Goal: Task Accomplishment & Management: Manage account settings

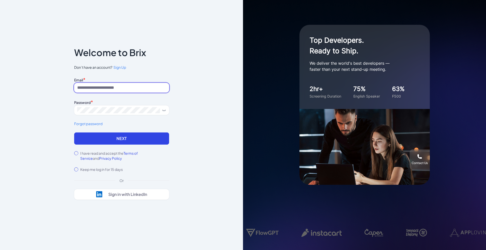
type input "**********"
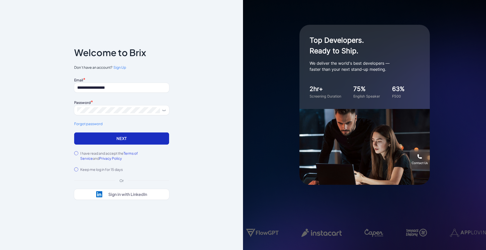
click at [97, 140] on button "Next" at bounding box center [121, 139] width 95 height 12
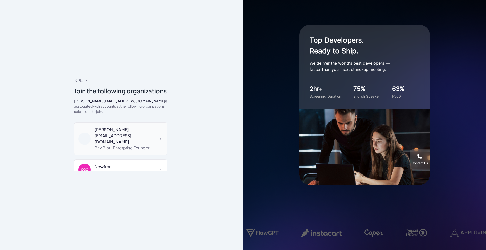
click at [129, 129] on div "[PERSON_NAME][EMAIL_ADDRESS][DOMAIN_NAME]" at bounding box center [129, 136] width 68 height 18
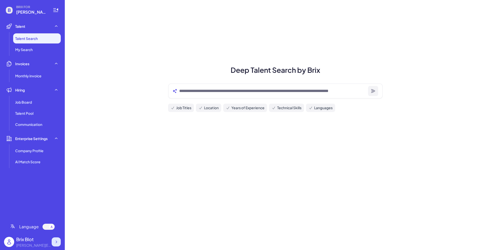
click at [58, 242] on icon at bounding box center [56, 242] width 5 height 5
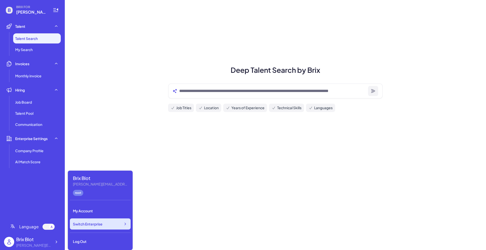
click at [101, 225] on span "Switch Enterprise" at bounding box center [88, 224] width 30 height 5
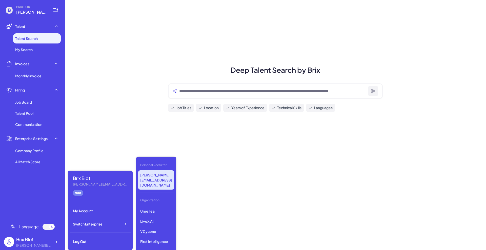
scroll to position [66, 0]
click at [158, 231] on p "LiveX AI" at bounding box center [156, 235] width 36 height 9
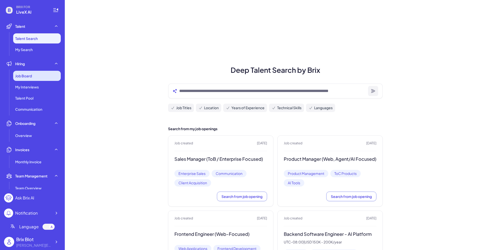
click at [30, 75] on span "Job Board" at bounding box center [23, 75] width 17 height 5
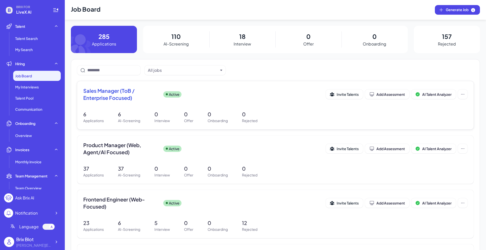
click at [135, 105] on div "Sales Manager (ToB / Enterprise Focused) Active Invite Talents Add Assessment A…" at bounding box center [275, 105] width 397 height 48
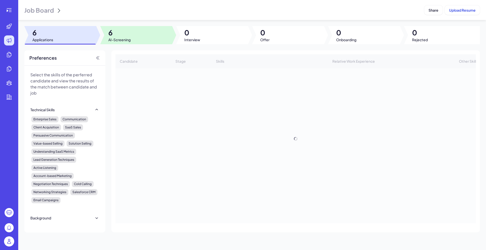
click at [122, 37] on span "AI-Screening" at bounding box center [119, 39] width 22 height 5
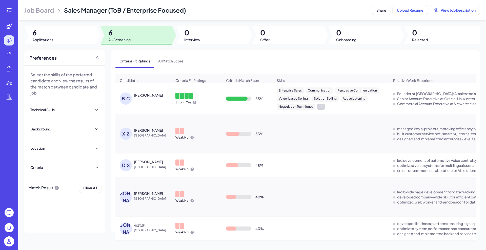
click at [148, 98] on div "[PERSON_NAME]" at bounding box center [148, 95] width 29 height 5
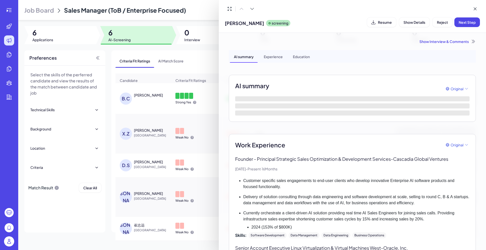
click at [453, 42] on div "Show Interview & Comments" at bounding box center [352, 41] width 247 height 5
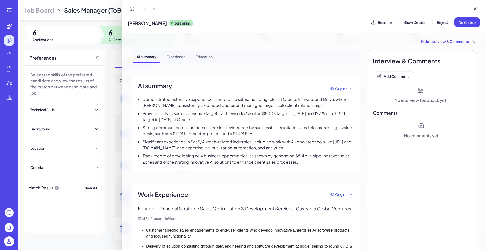
click at [81, 223] on div at bounding box center [243, 125] width 486 height 250
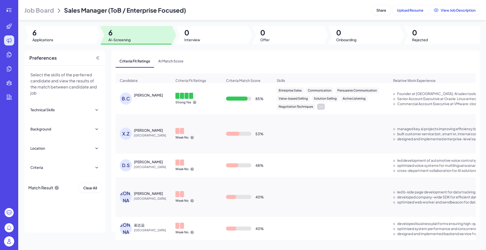
drag, startPoint x: 3, startPoint y: 8, endPoint x: 4, endPoint y: 11, distance: 3.1
click at [3, 8] on div at bounding box center [9, 10] width 16 height 10
click at [4, 13] on div at bounding box center [9, 10] width 10 height 10
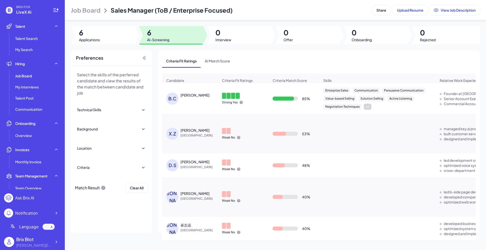
click at [206, 98] on div "[PERSON_NAME]" at bounding box center [195, 95] width 29 height 5
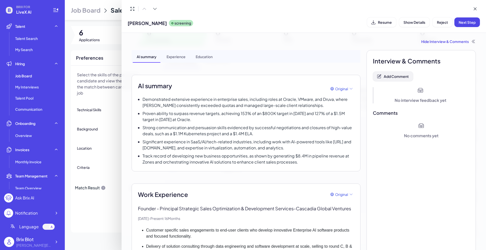
click at [391, 76] on span "Add Comment" at bounding box center [396, 76] width 25 height 5
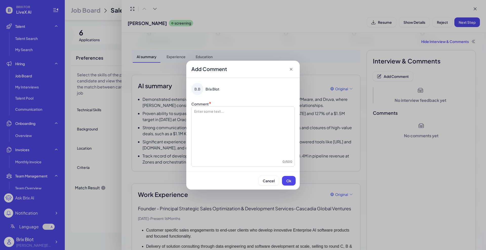
click at [291, 68] on icon at bounding box center [291, 69] width 5 height 5
